Goal: Task Accomplishment & Management: Manage account settings

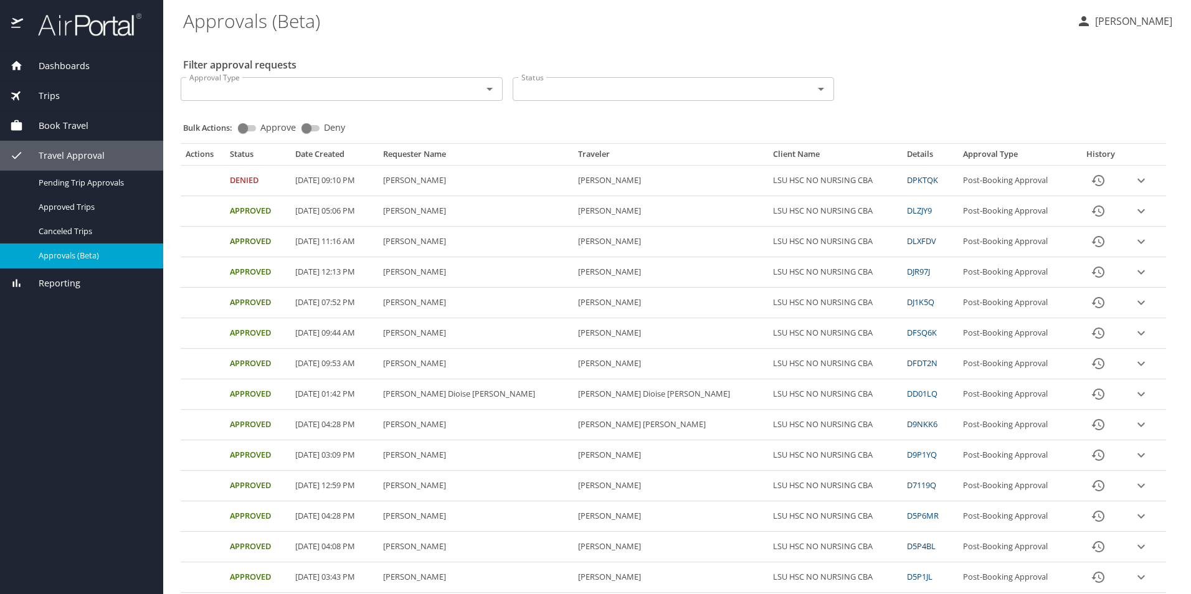
select select "US"
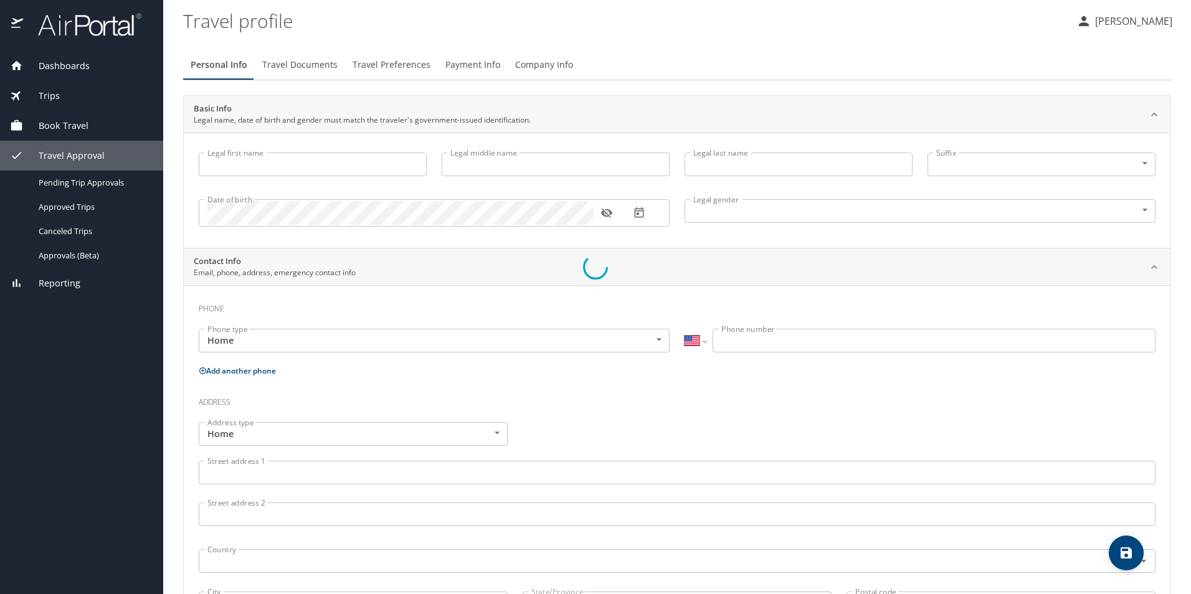
type input "GEREMIE"
type input "LOUPE"
type input "Undisclosed"
select select "US"
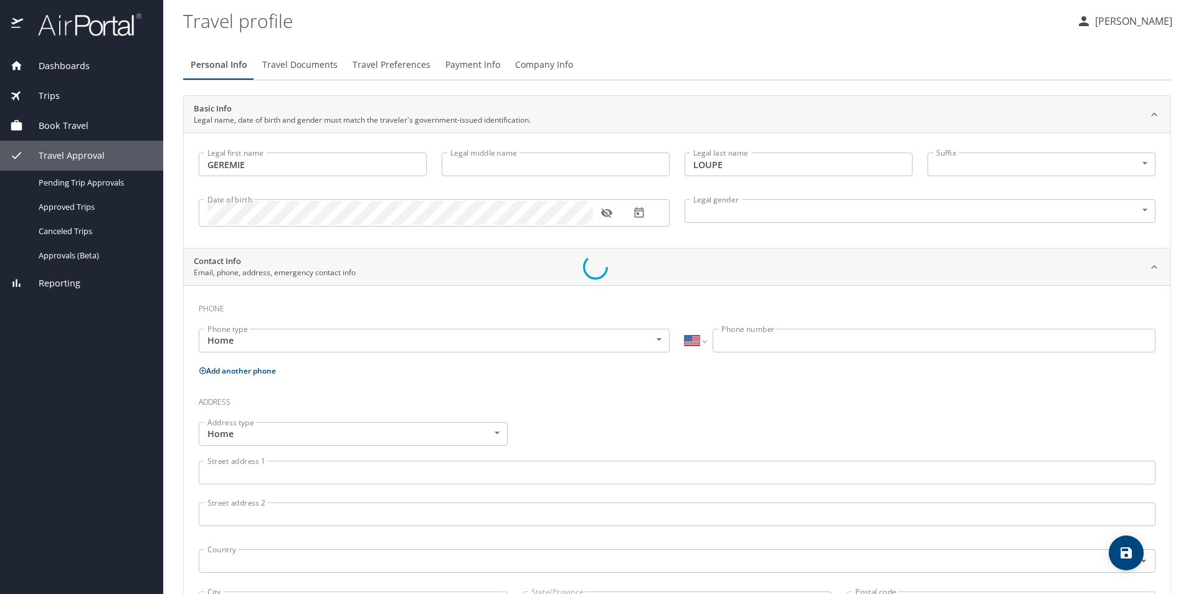
select select "US"
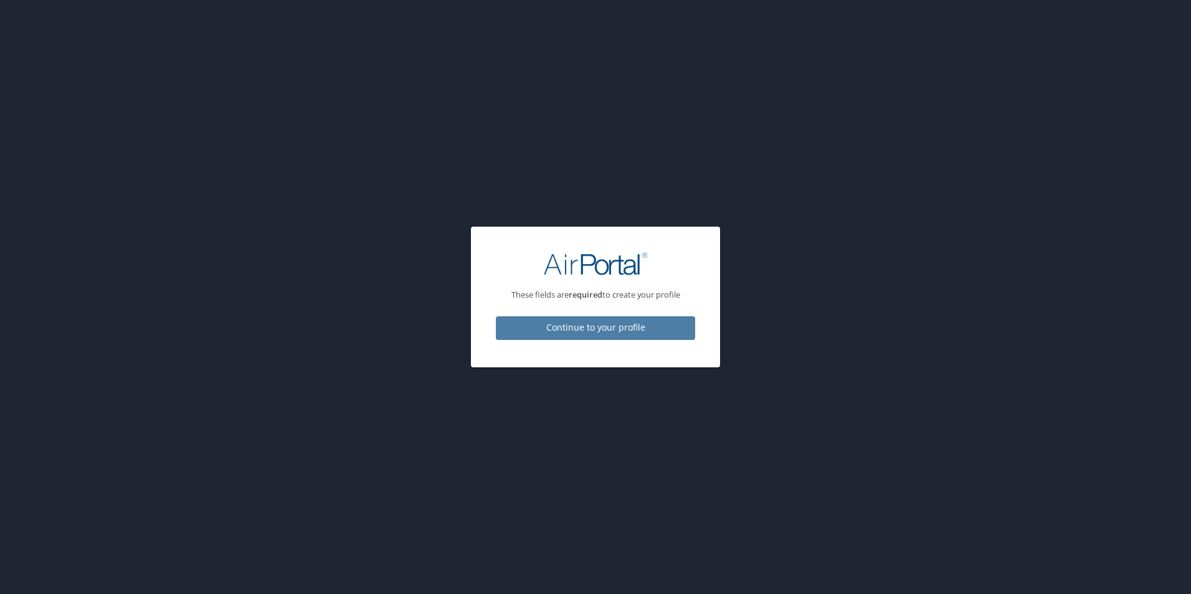
click at [572, 334] on span "Continue to your profile" at bounding box center [595, 328] width 179 height 16
select select "US"
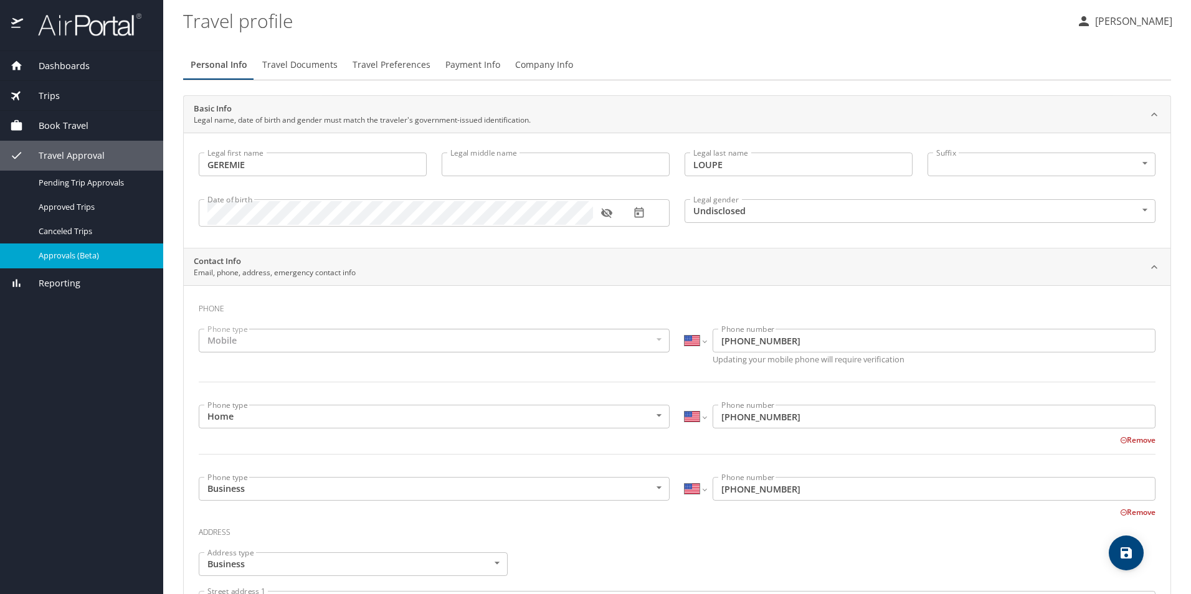
click at [64, 255] on span "Approvals (Beta)" at bounding box center [94, 256] width 110 height 12
